Goal: Transaction & Acquisition: Purchase product/service

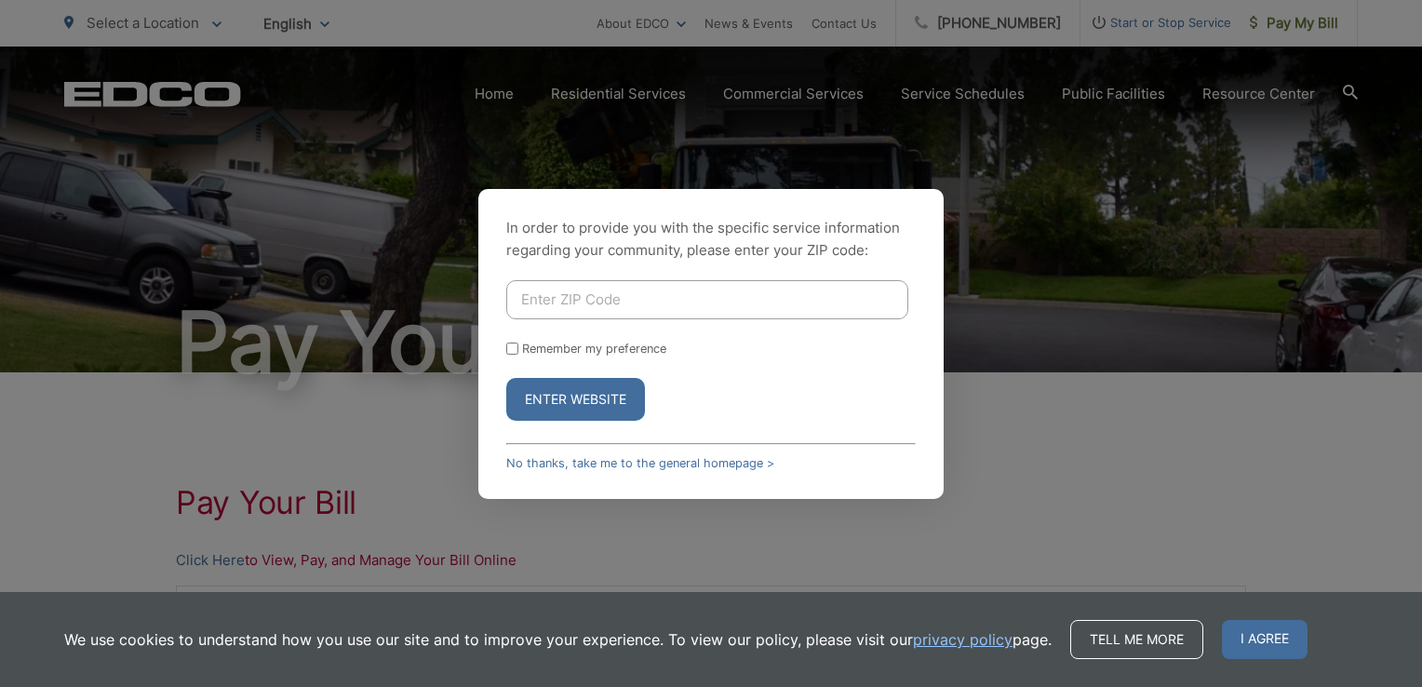
click at [606, 315] on input "Enter ZIP Code" at bounding box center [707, 299] width 402 height 39
type input "92078"
click at [522, 386] on button "Enter Website" at bounding box center [575, 399] width 139 height 43
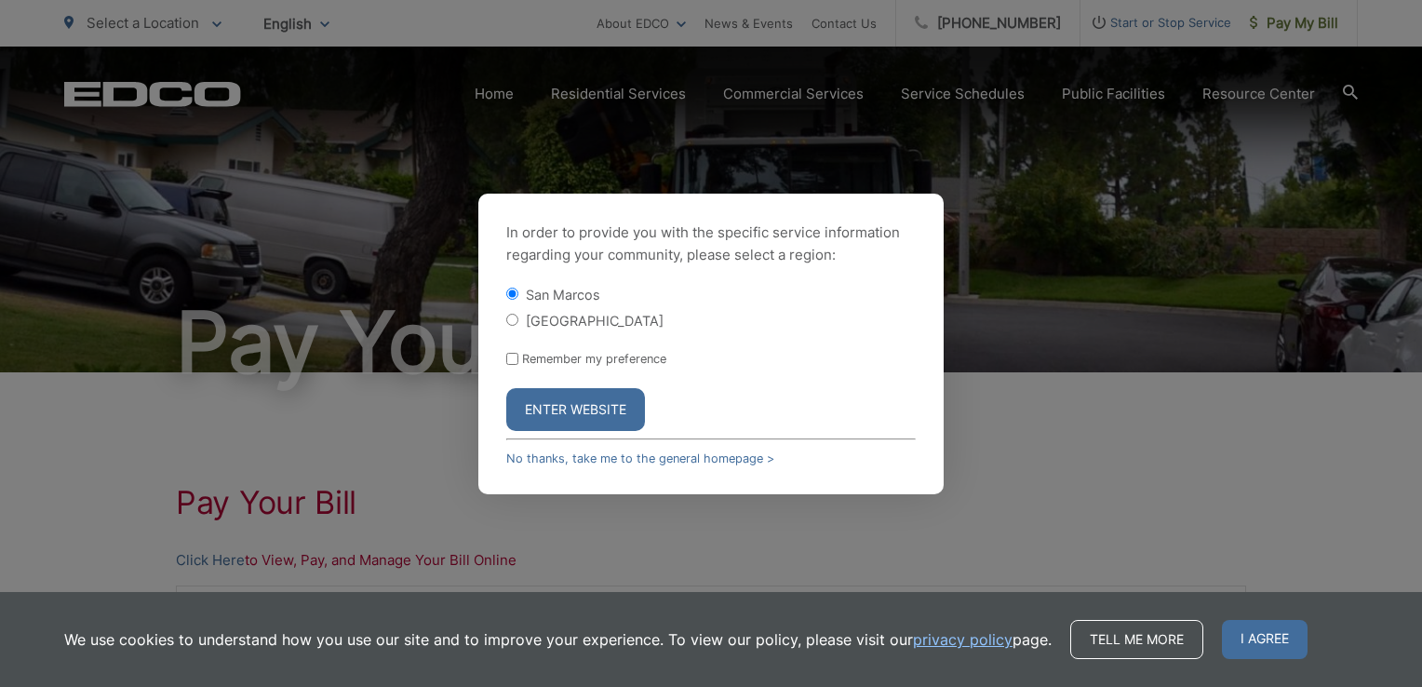
click at [540, 403] on button "Enter Website" at bounding box center [575, 409] width 139 height 43
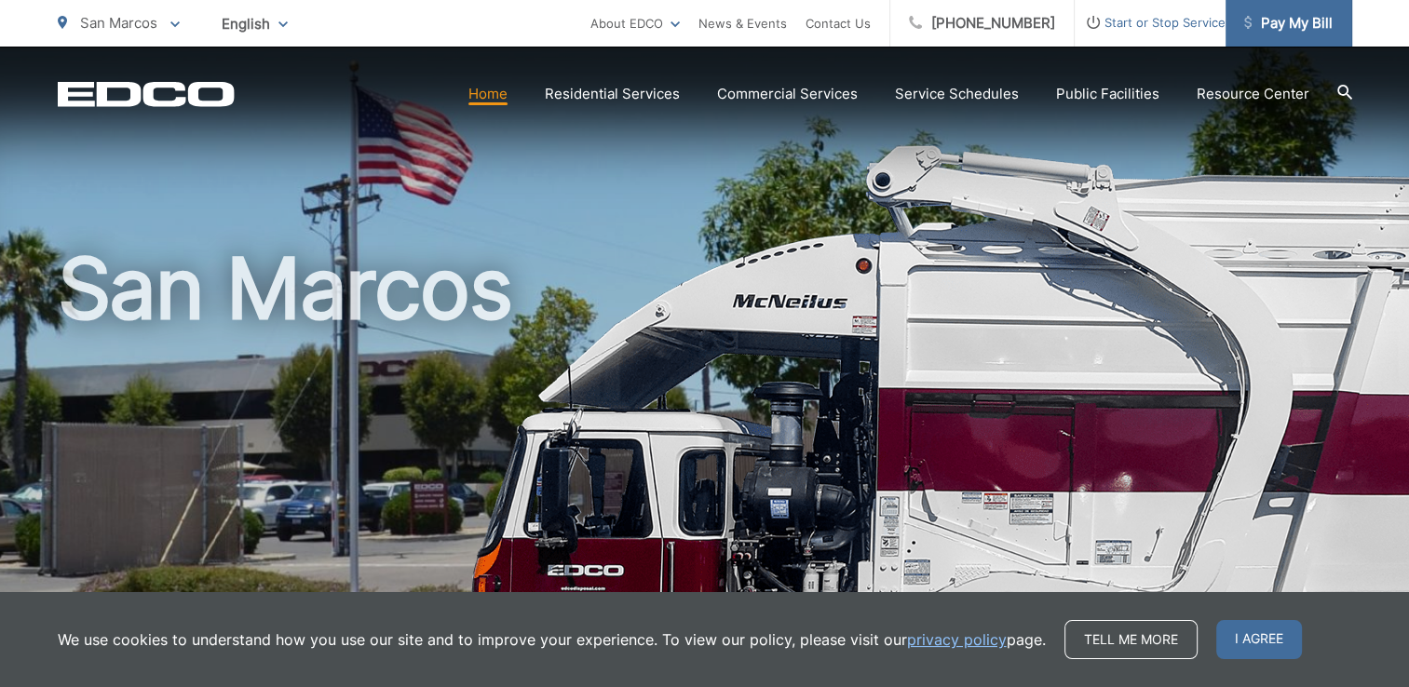
drag, startPoint x: 1285, startPoint y: 31, endPoint x: 1266, endPoint y: 24, distance: 19.7
click at [1266, 24] on span "Pay My Bill" at bounding box center [1288, 23] width 88 height 22
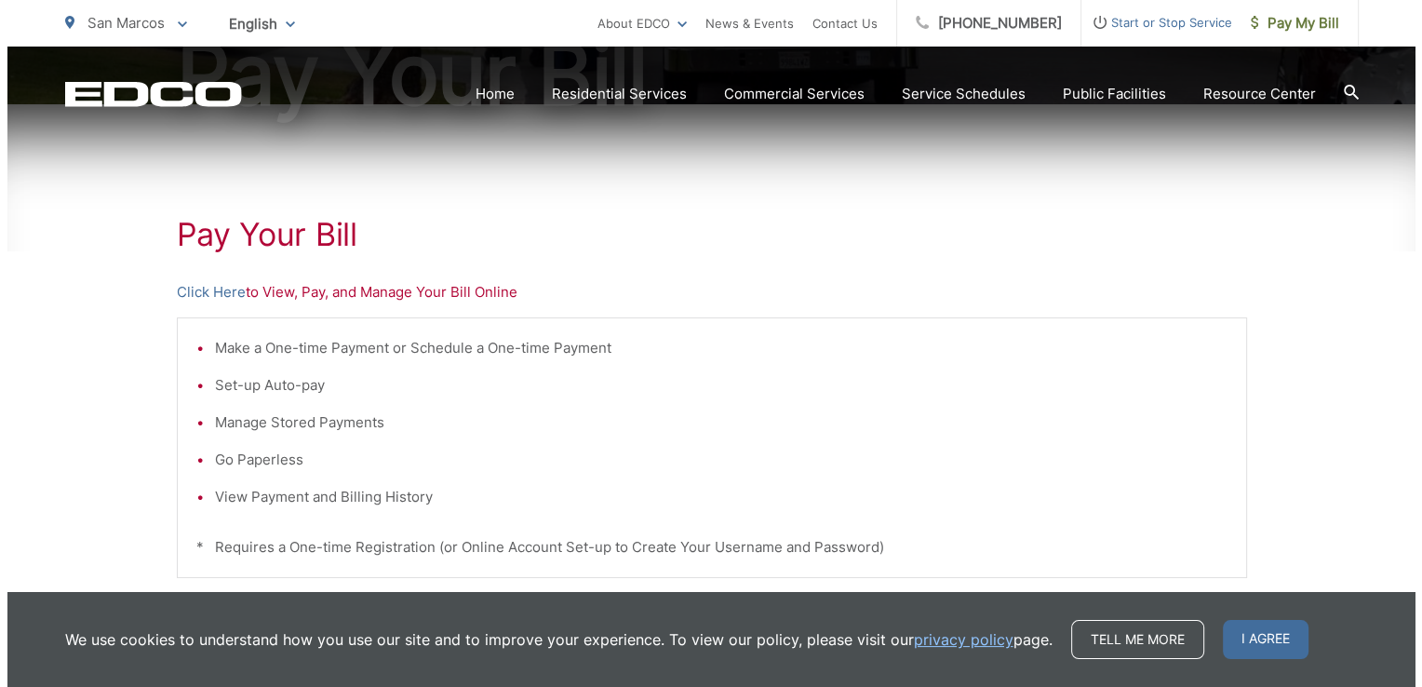
scroll to position [269, 0]
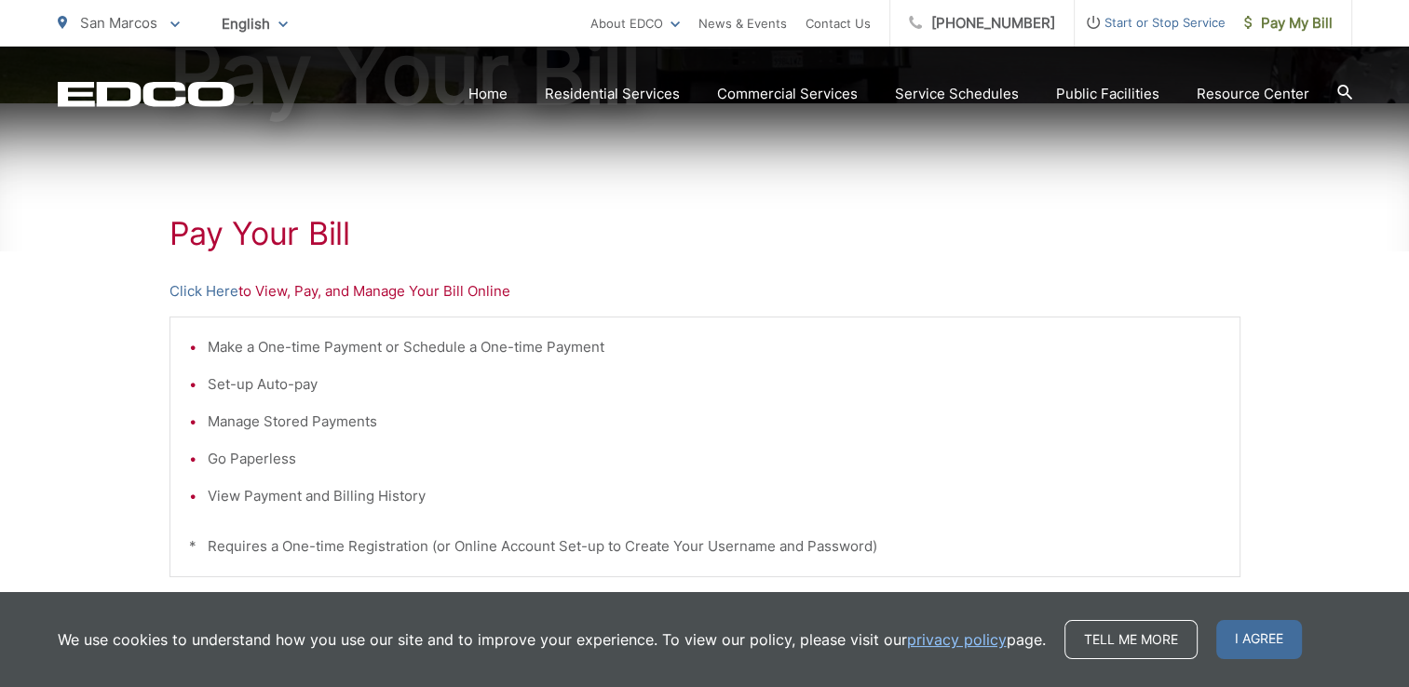
click at [308, 296] on p "Click Here to View, Pay, and Manage Your Bill Online" at bounding box center [704, 291] width 1071 height 22
click at [313, 294] on p "Click Here to View, Pay, and Manage Your Bill Online" at bounding box center [704, 291] width 1071 height 22
click at [209, 292] on link "Click Here" at bounding box center [203, 291] width 69 height 22
click at [171, 34] on div "San Marcos To change your zip code, enter it below and press change. Change Tak…" at bounding box center [119, 23] width 122 height 47
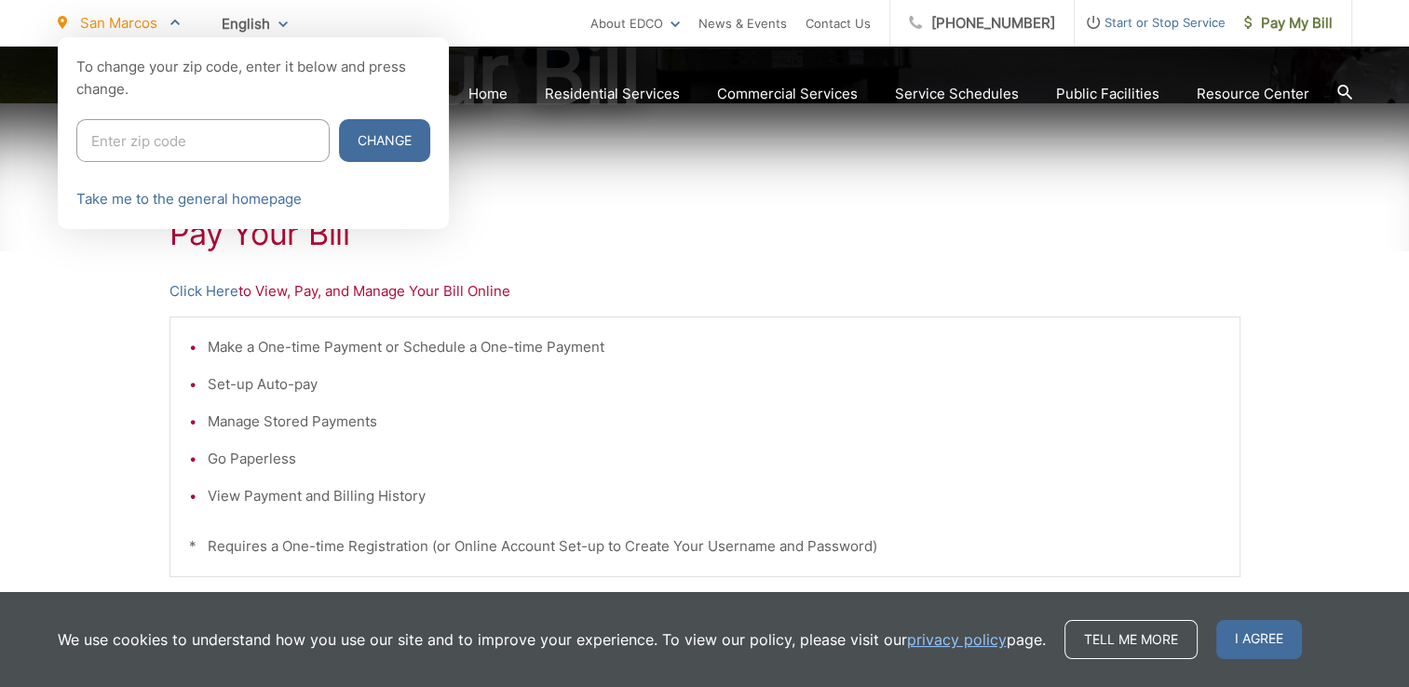
click at [180, 125] on input "Enter zip code" at bounding box center [202, 140] width 253 height 43
type input "92078"
click at [348, 145] on button "Change" at bounding box center [384, 140] width 91 height 43
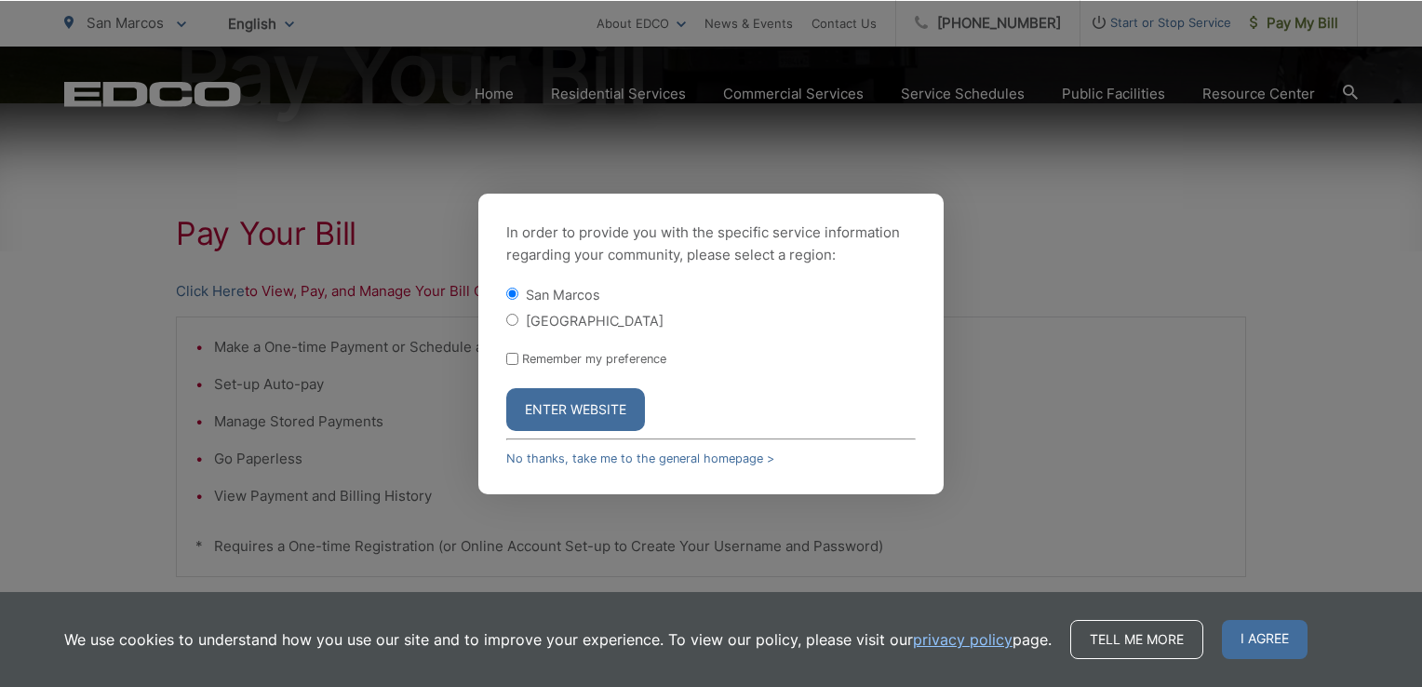
click at [99, 479] on div "In order to provide you with the specific service information regarding your co…" at bounding box center [711, 344] width 1422 height 687
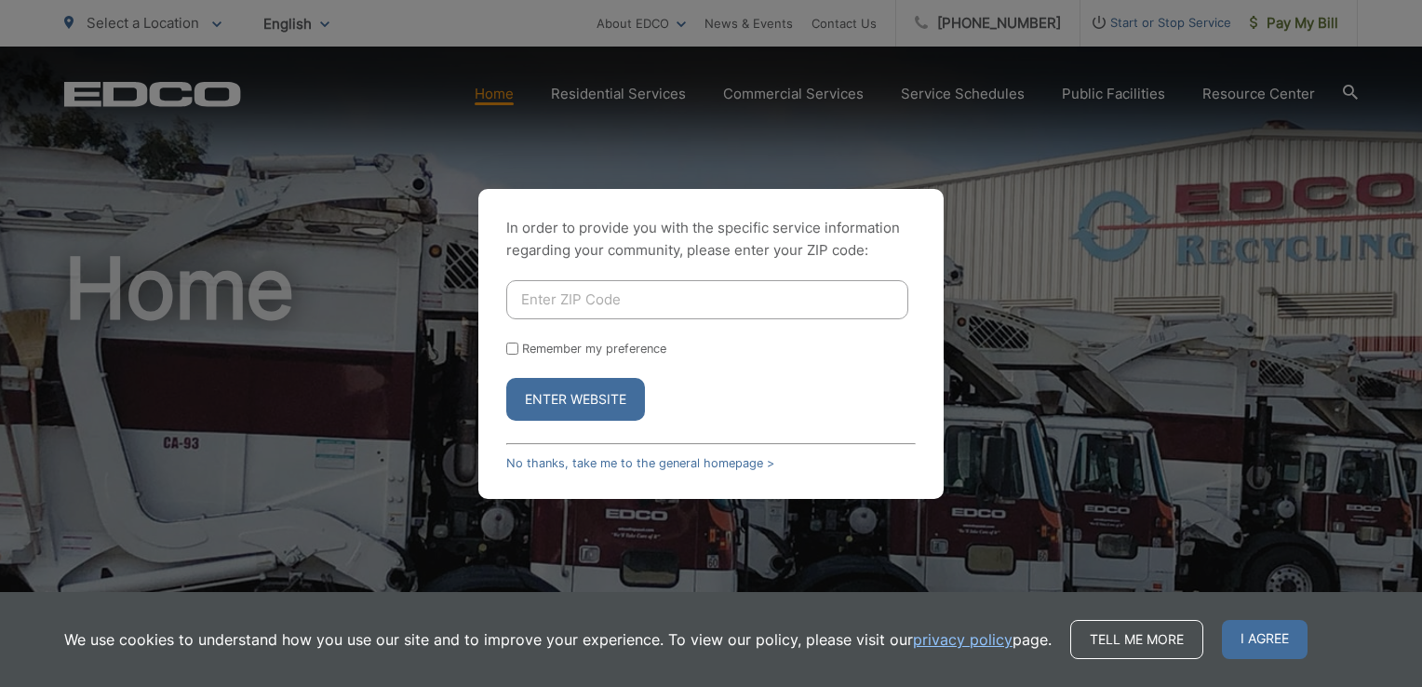
click at [714, 20] on div "In order to provide you with the specific service information regarding your co…" at bounding box center [711, 343] width 1422 height 687
click at [573, 465] on link "No thanks, take me to the general homepage >" at bounding box center [640, 463] width 268 height 14
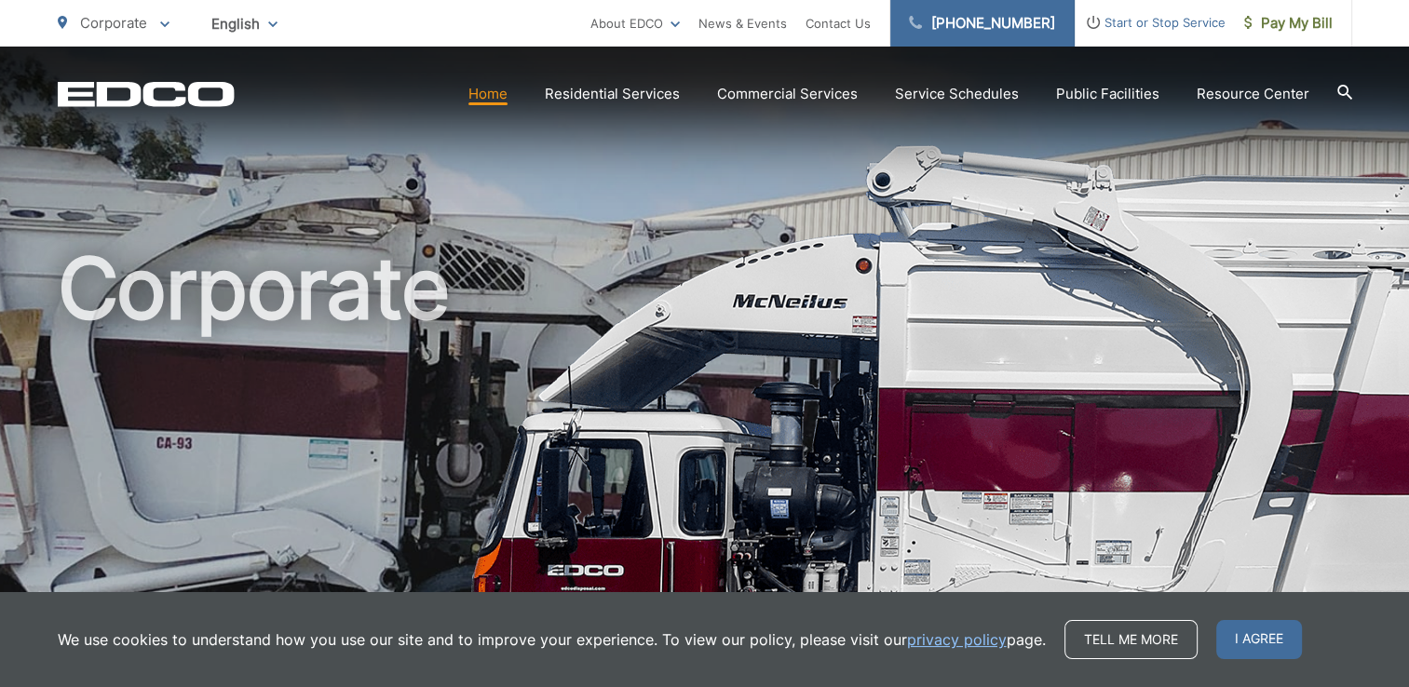
click at [921, 29] on link "(619) 287-7555" at bounding box center [982, 23] width 184 height 47
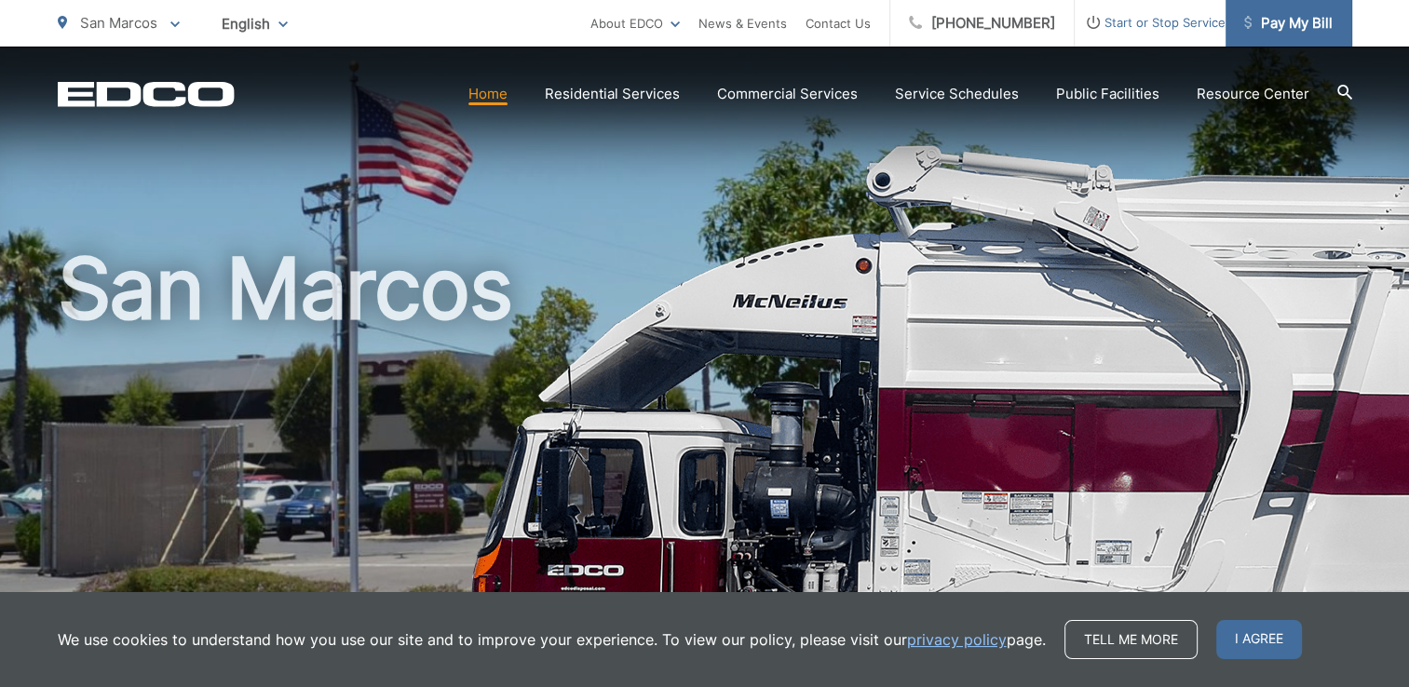
click at [1276, 35] on link "Pay My Bill" at bounding box center [1288, 23] width 127 height 47
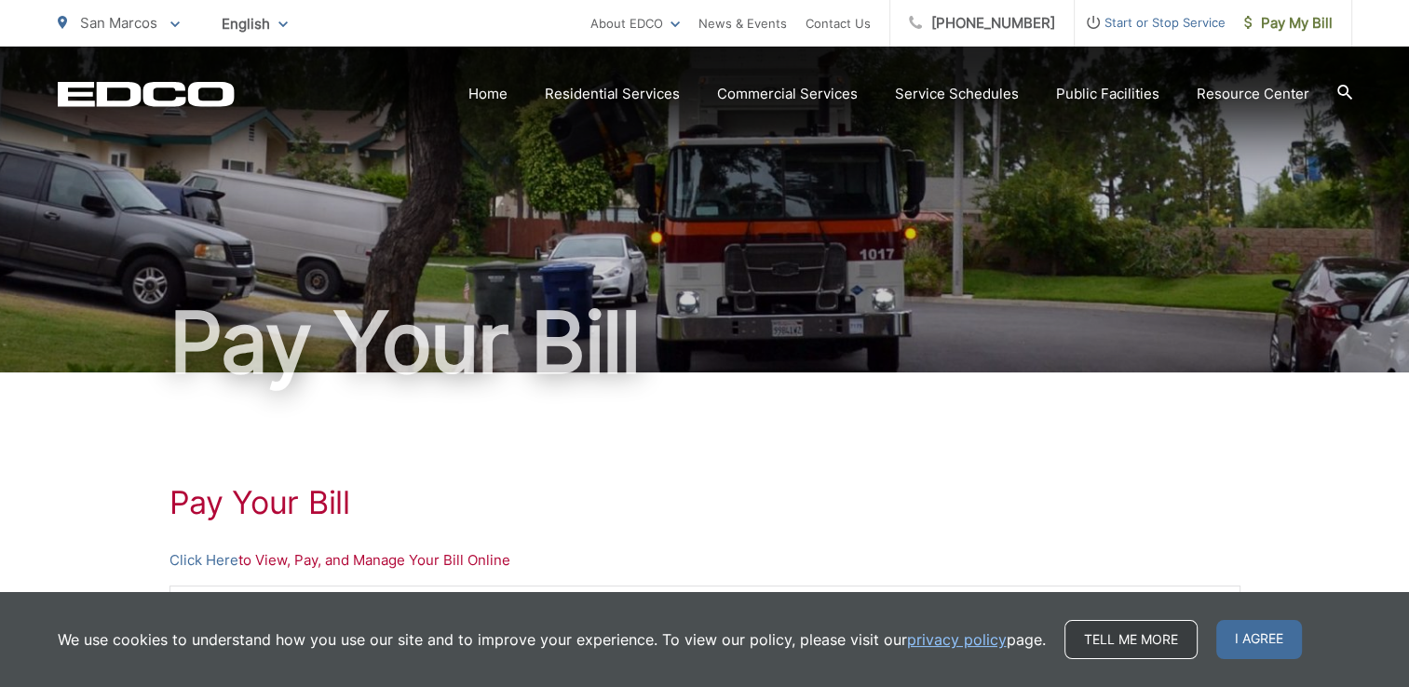
click at [1167, 644] on link "Tell me more" at bounding box center [1130, 639] width 133 height 39
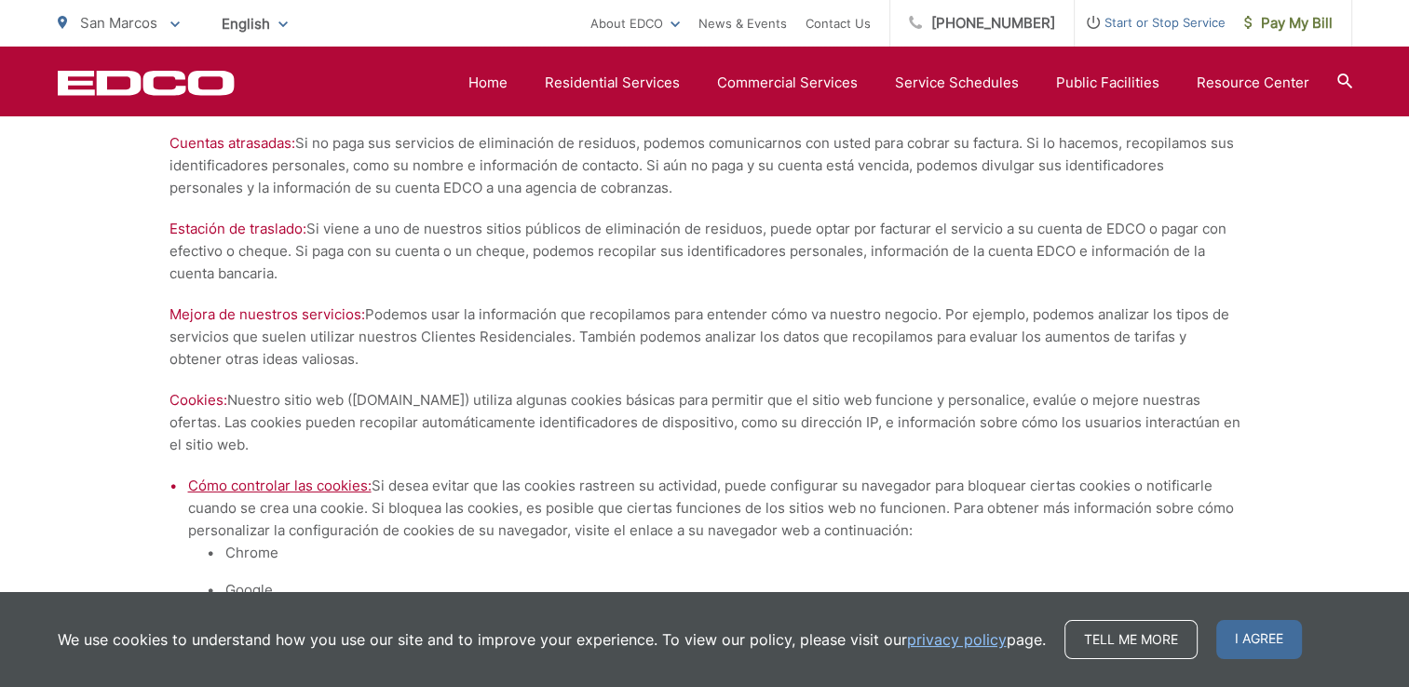
scroll to position [5591, 0]
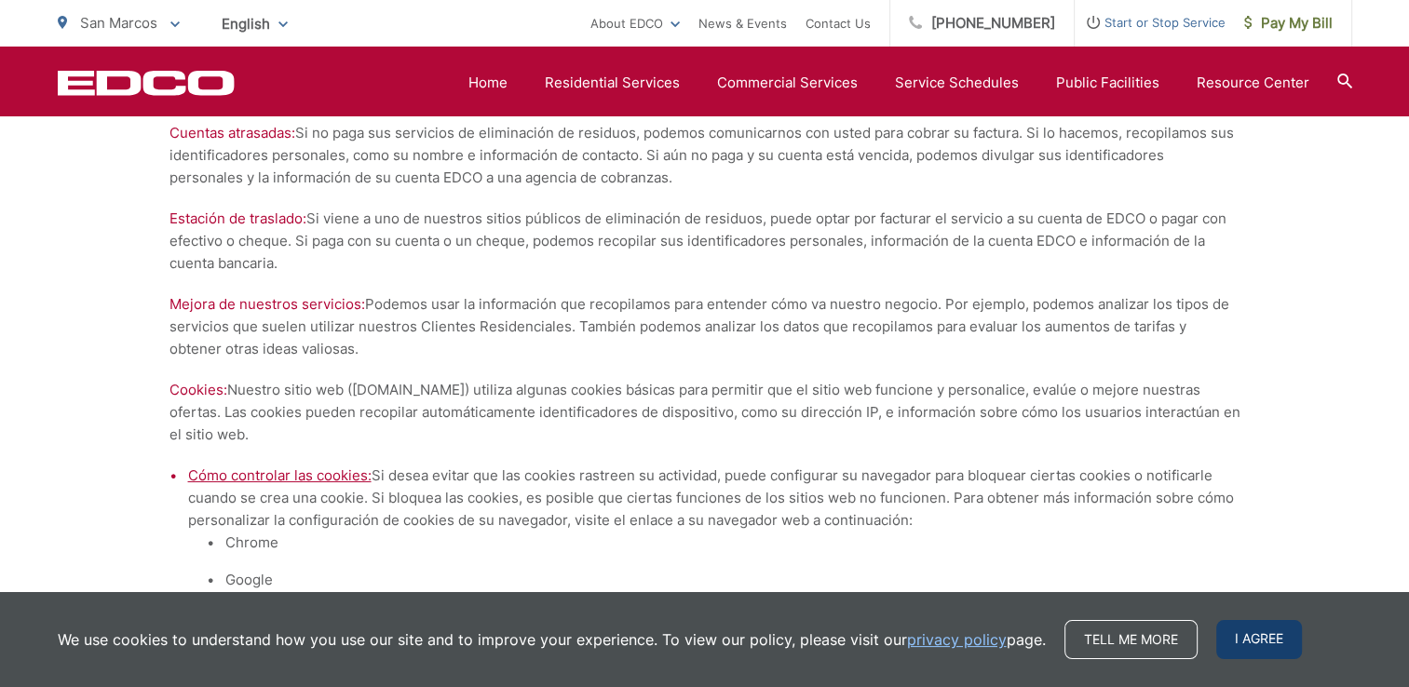
click at [1247, 644] on span "I agree" at bounding box center [1259, 639] width 86 height 39
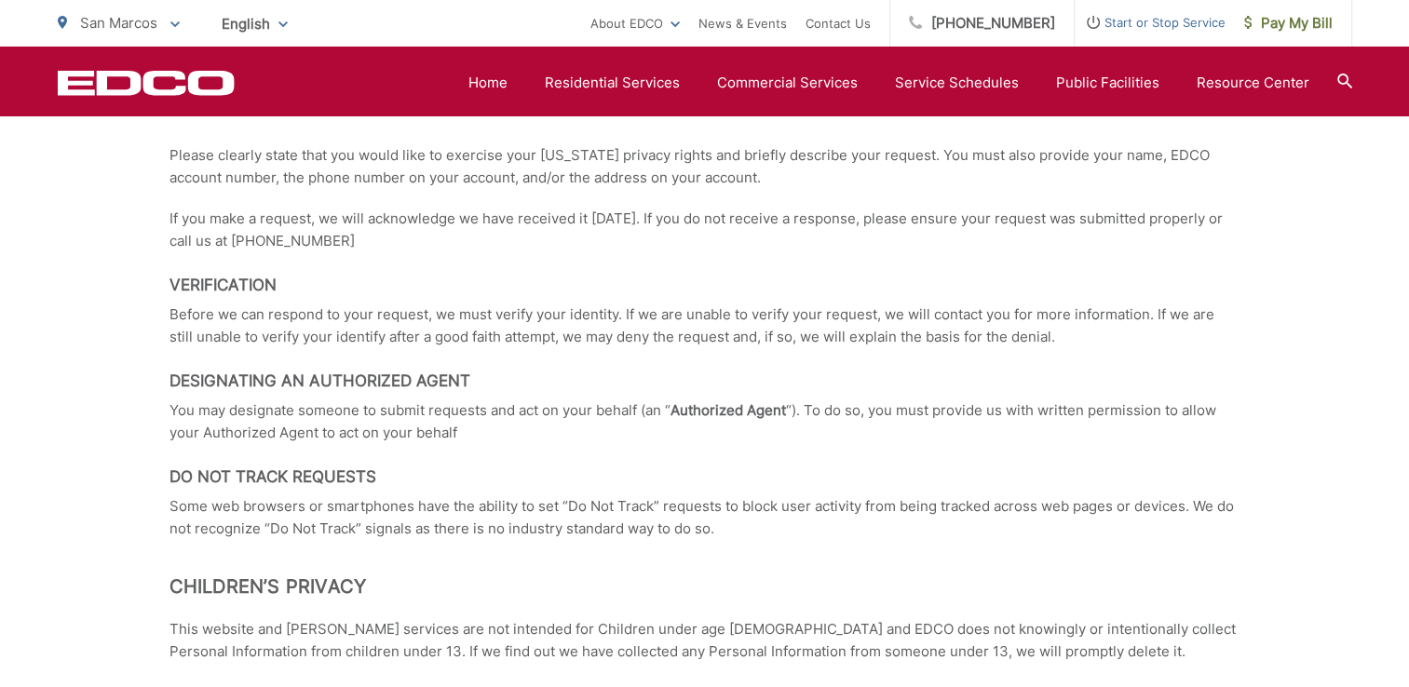
scroll to position [618, 0]
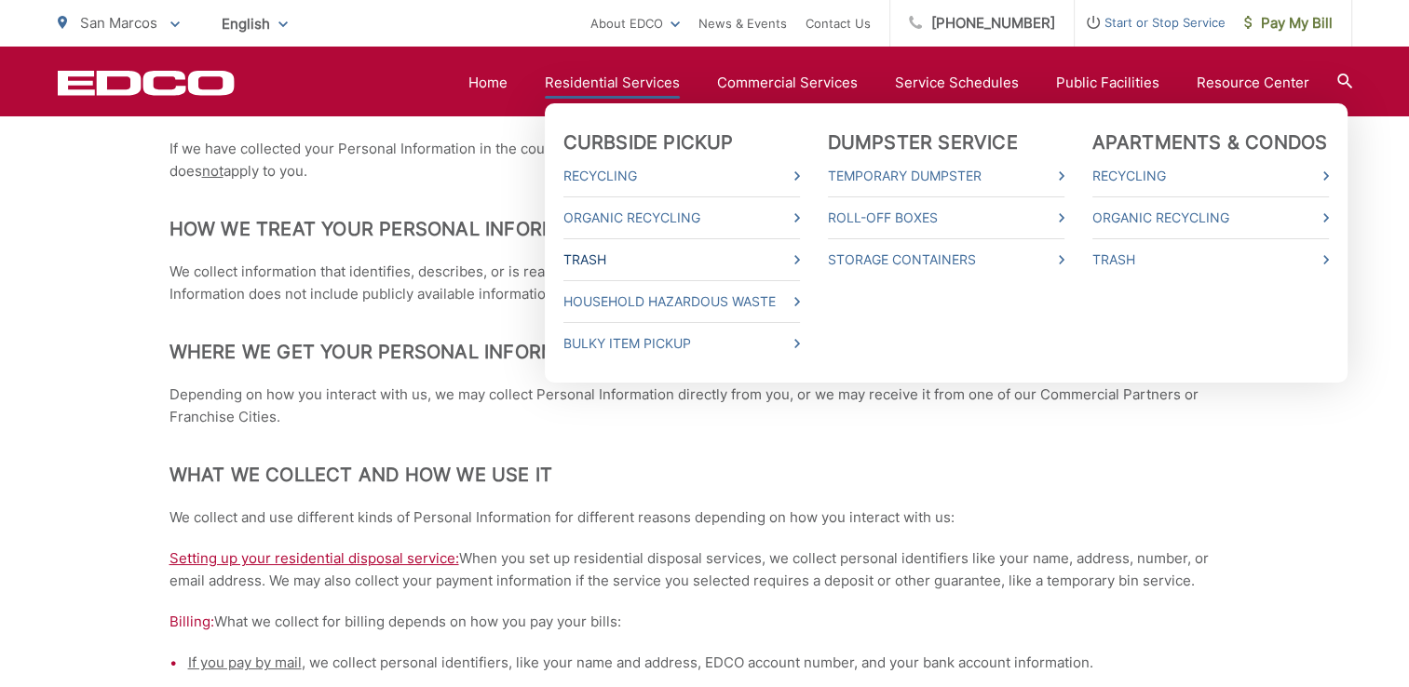
click at [798, 256] on link "Trash" at bounding box center [681, 260] width 236 height 22
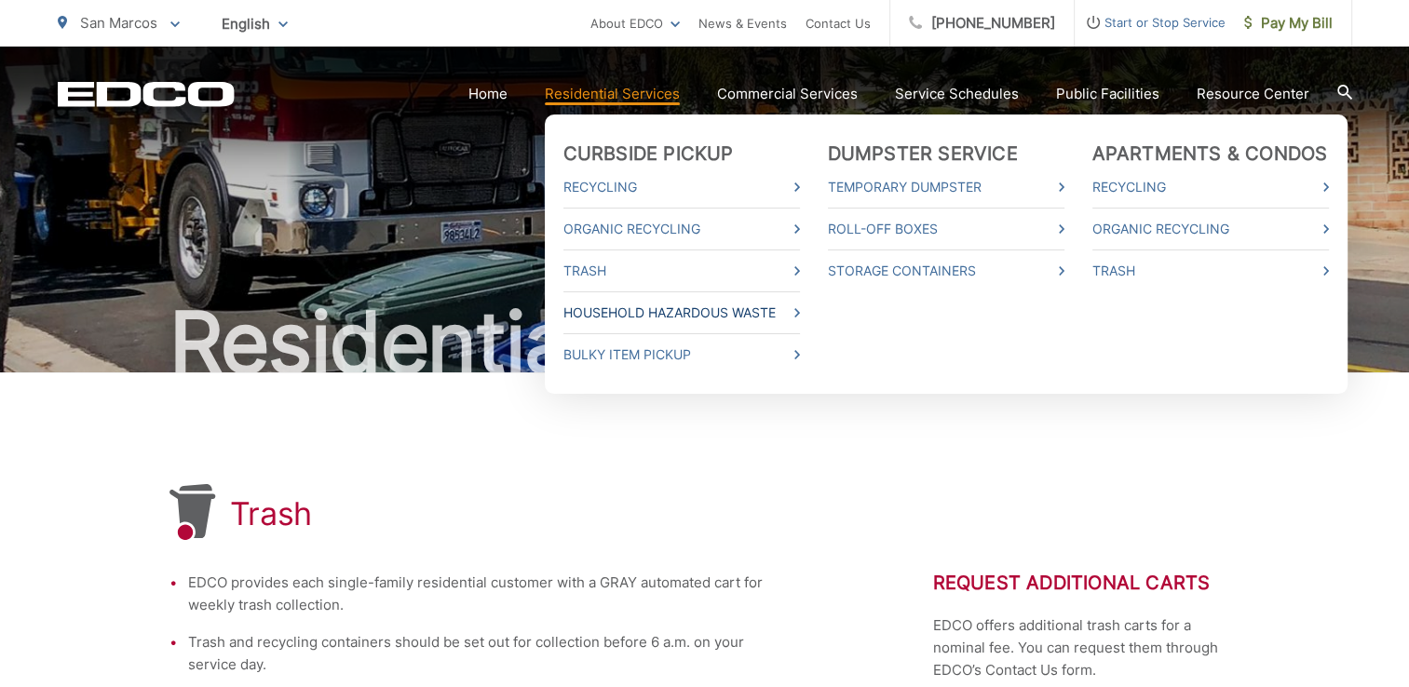
click at [800, 315] on icon at bounding box center [797, 312] width 6 height 9
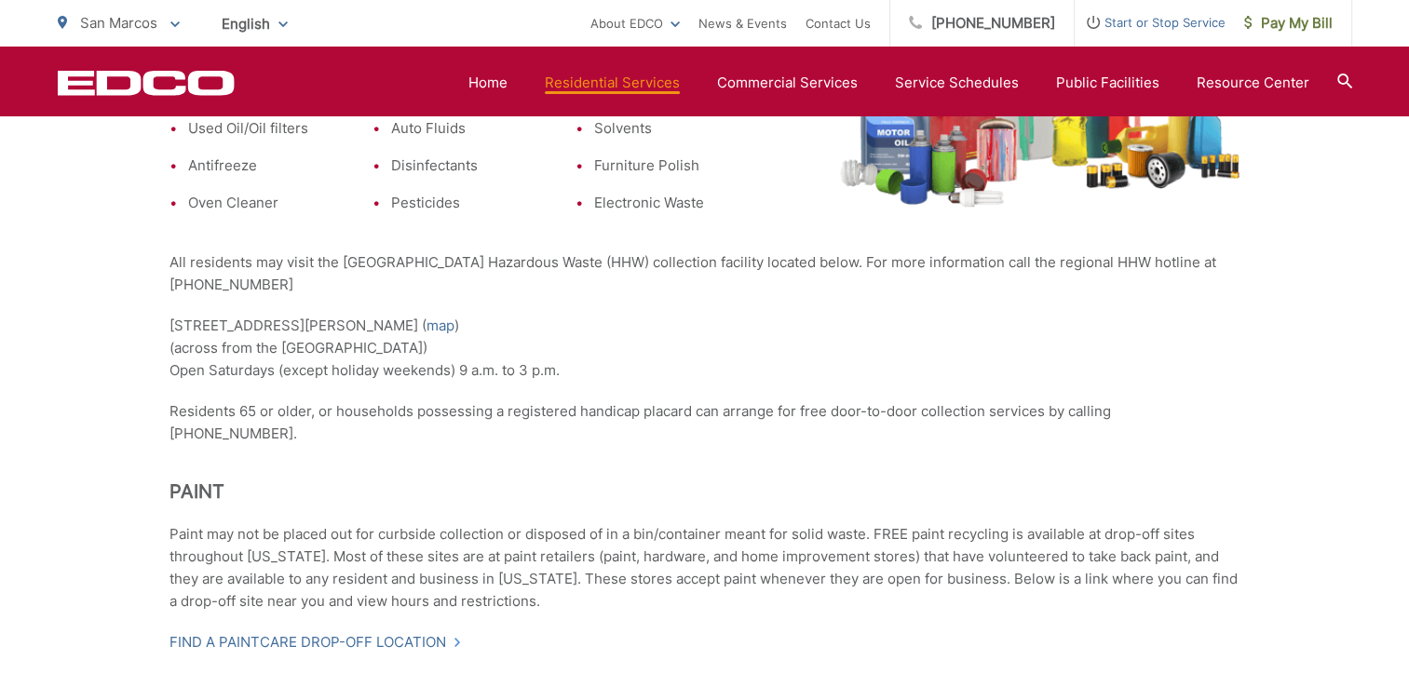
scroll to position [450, 0]
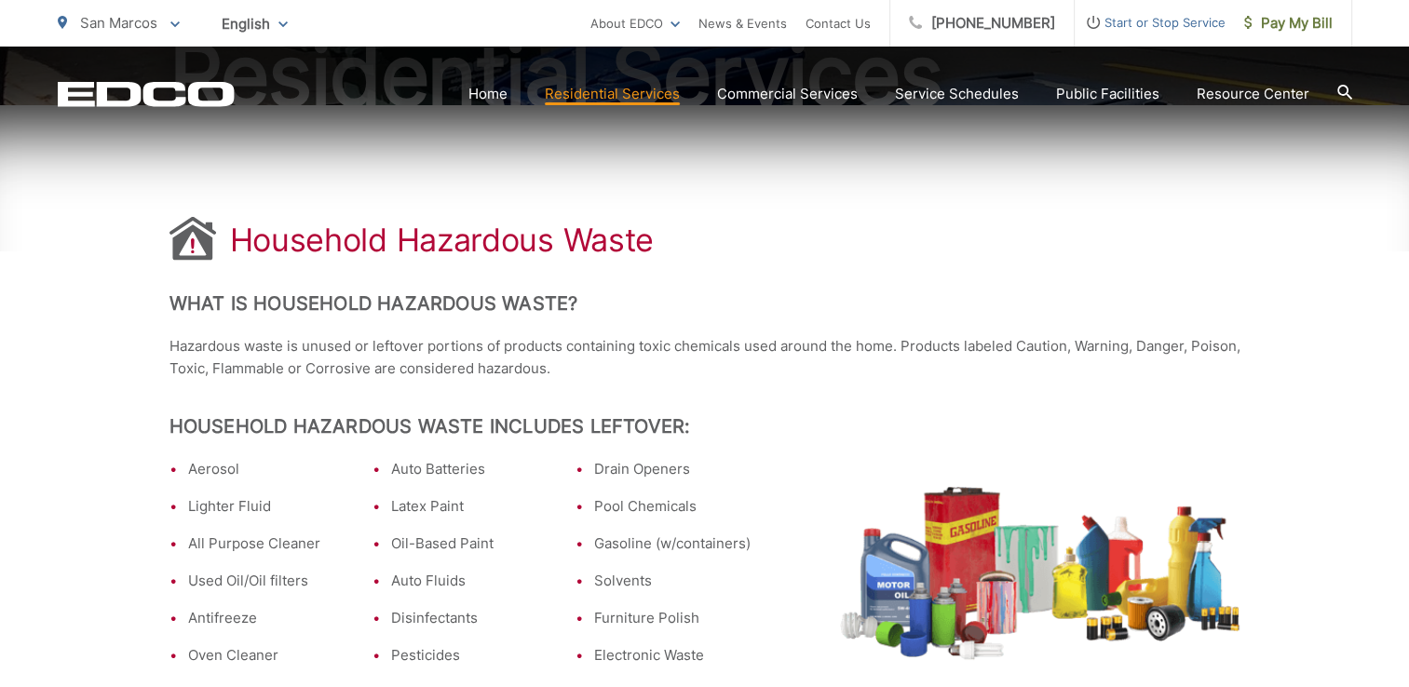
scroll to position [122, 0]
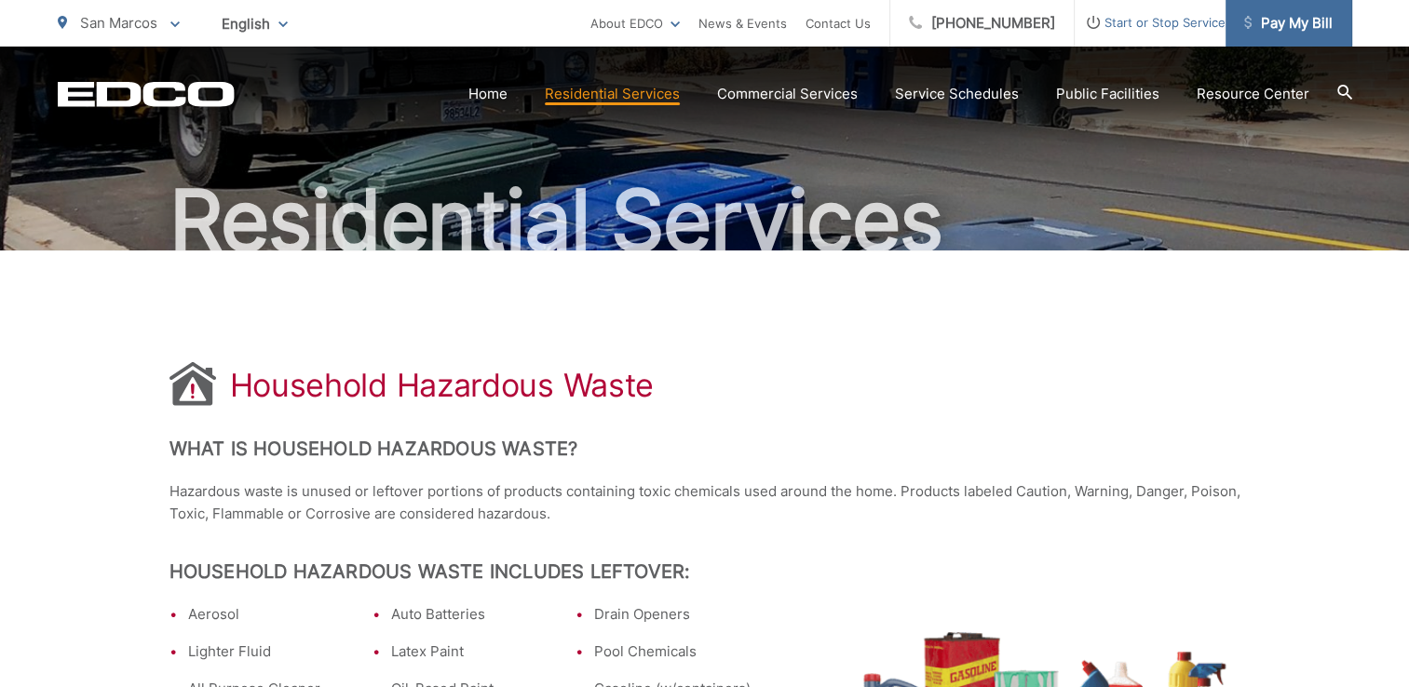
click at [1291, 33] on span "Pay My Bill" at bounding box center [1288, 23] width 88 height 22
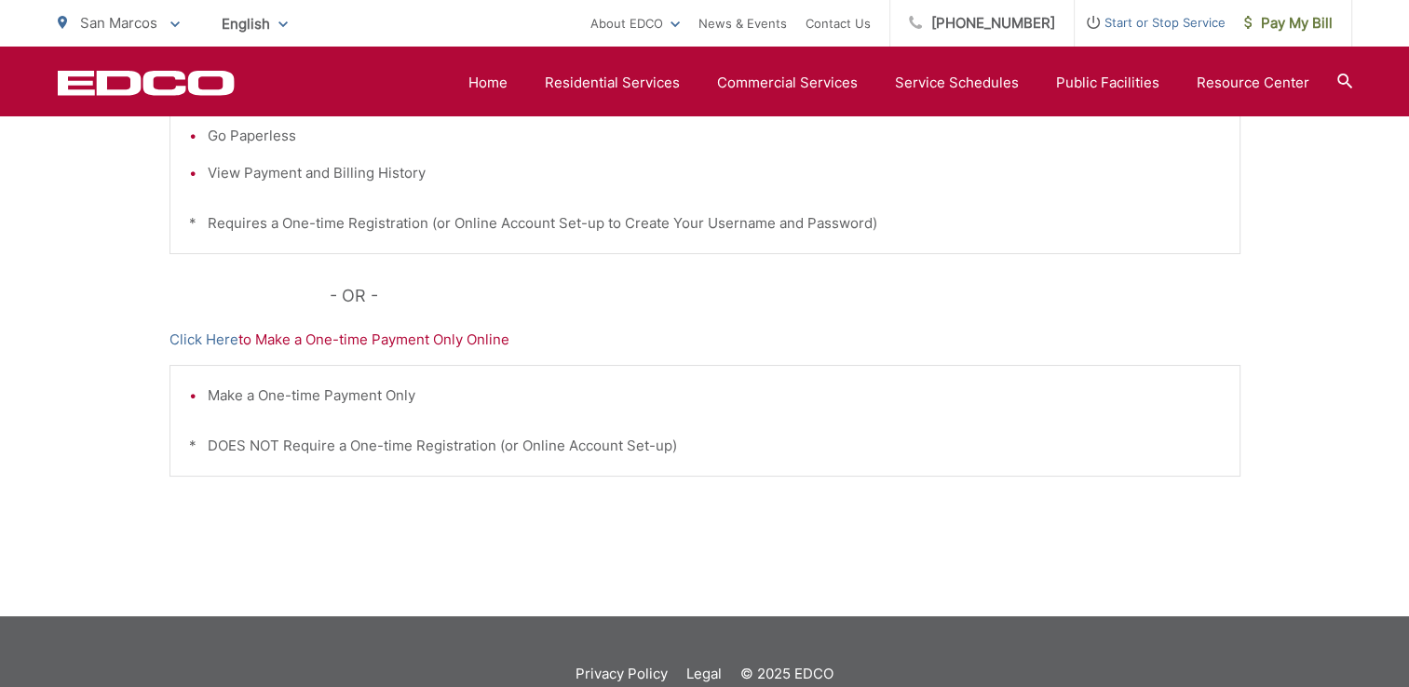
scroll to position [594, 0]
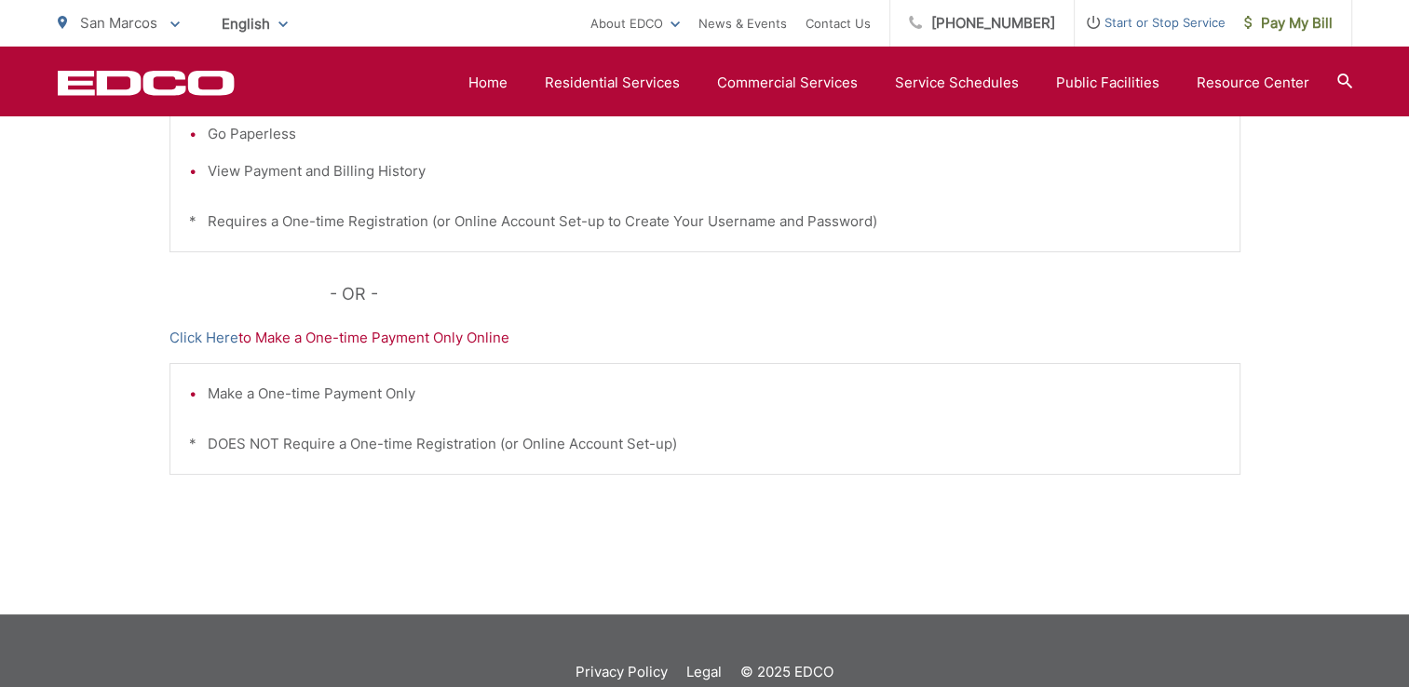
click at [442, 350] on div "Pay Your [PERSON_NAME] Here to View, Pay, and Manage Your Bill Online Make a On…" at bounding box center [704, 196] width 1071 height 836
click at [438, 337] on p "Click Here to Make a One-time Payment Only Online" at bounding box center [704, 338] width 1071 height 22
click at [206, 336] on link "Click Here" at bounding box center [203, 338] width 69 height 22
